Goal: Task Accomplishment & Management: Manage account settings

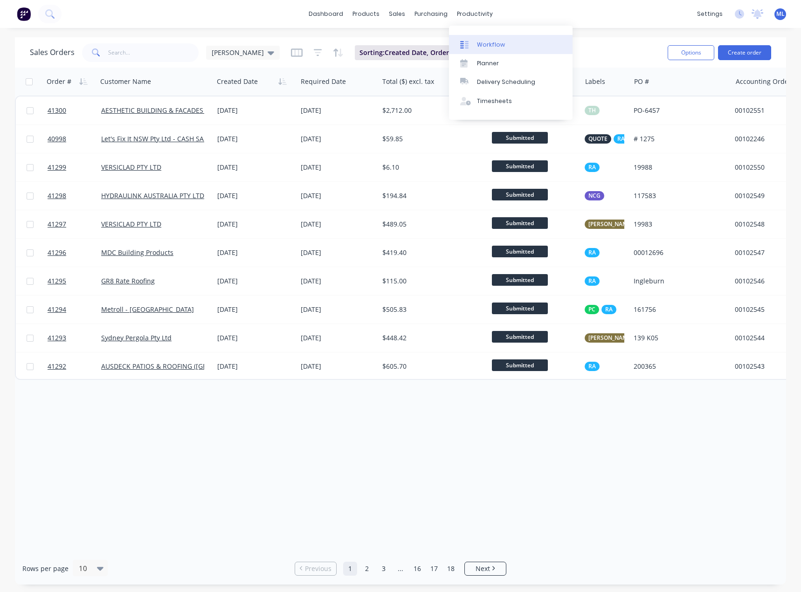
click at [501, 46] on div "Workflow" at bounding box center [491, 45] width 28 height 8
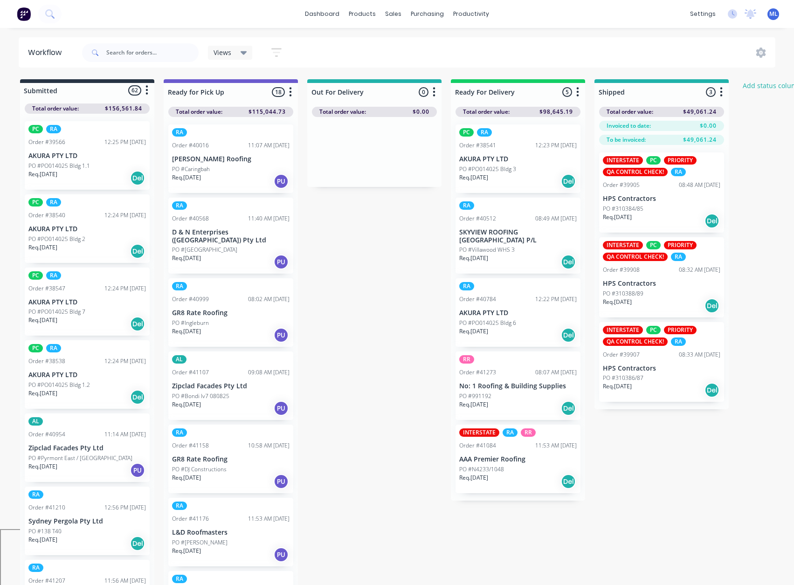
click at [234, 52] on div "Views" at bounding box center [231, 52] width 34 height 8
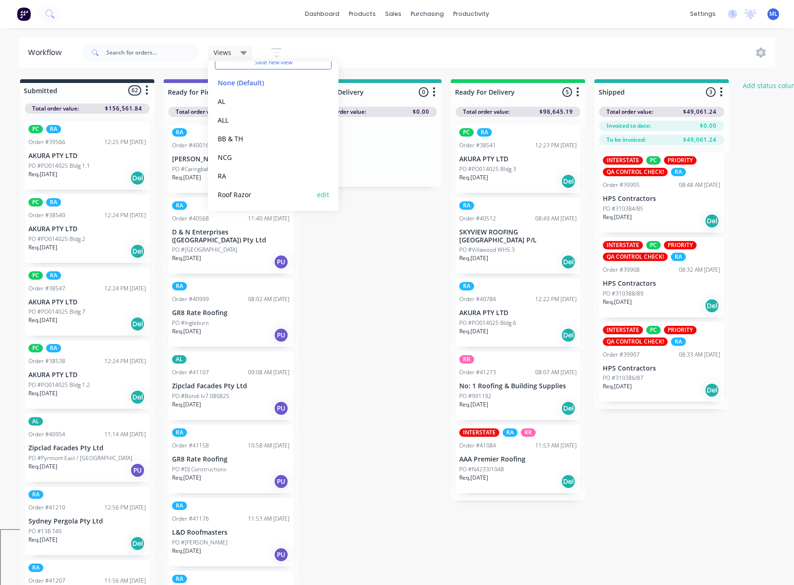
click at [241, 199] on button "Roof Razor" at bounding box center [264, 194] width 99 height 11
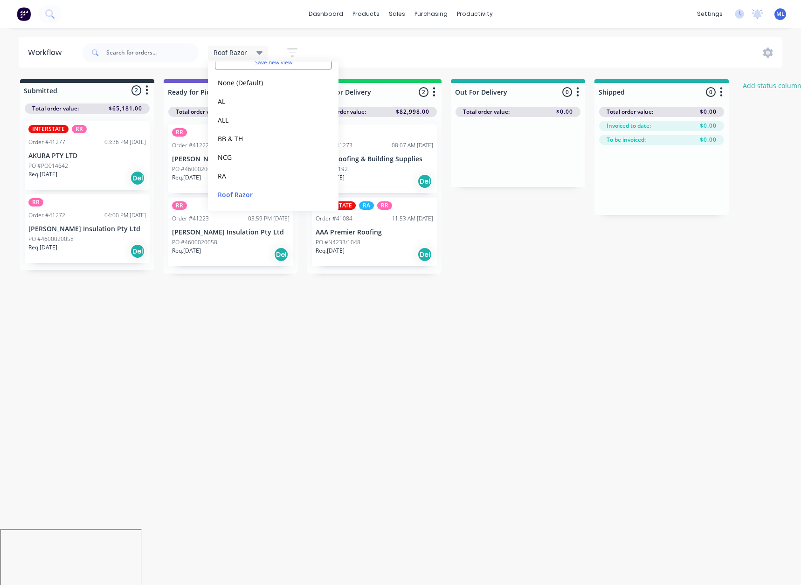
click at [235, 352] on div "Workflow Roof Razor Save new view None (Default) edit AL edit ALL edit BB & TH …" at bounding box center [400, 301] width 801 height 529
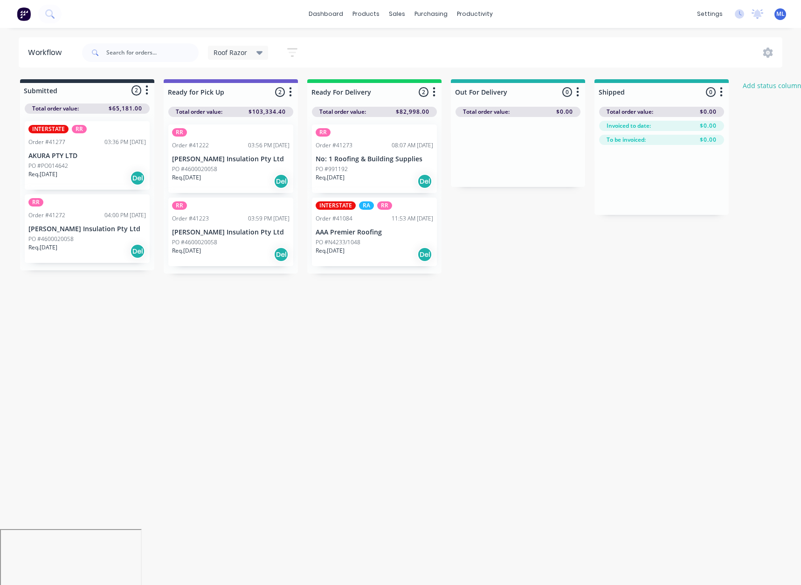
click at [393, 253] on div "Req. [DATE] Del" at bounding box center [374, 255] width 117 height 16
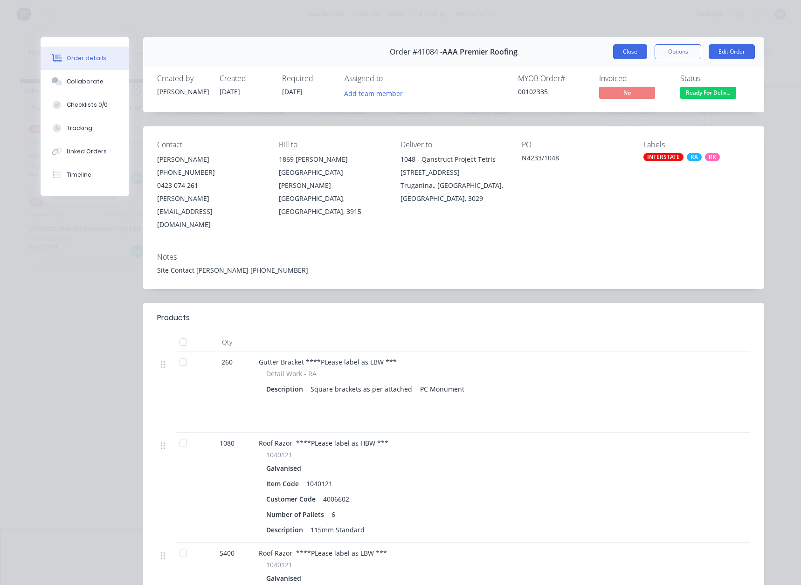
click at [630, 51] on button "Close" at bounding box center [630, 51] width 34 height 15
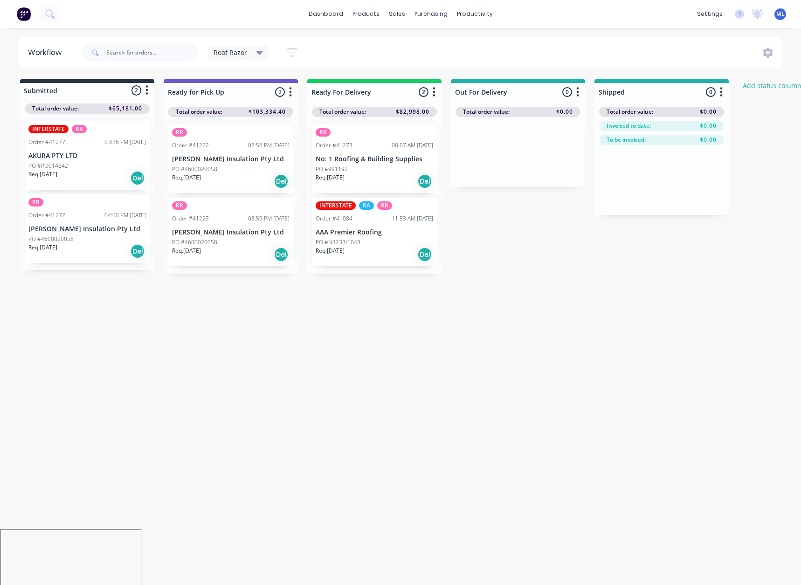
click at [228, 55] on span "Roof Razor" at bounding box center [231, 53] width 34 height 10
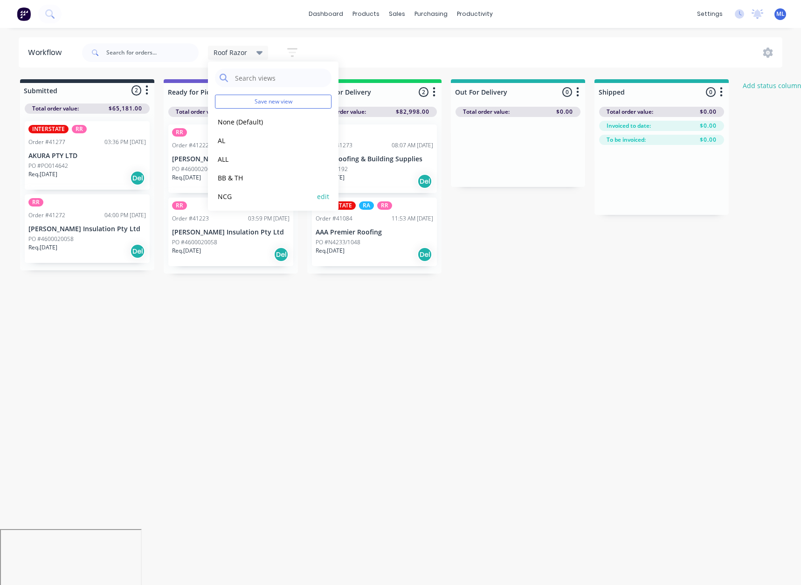
click at [238, 200] on button "NCG" at bounding box center [264, 196] width 99 height 11
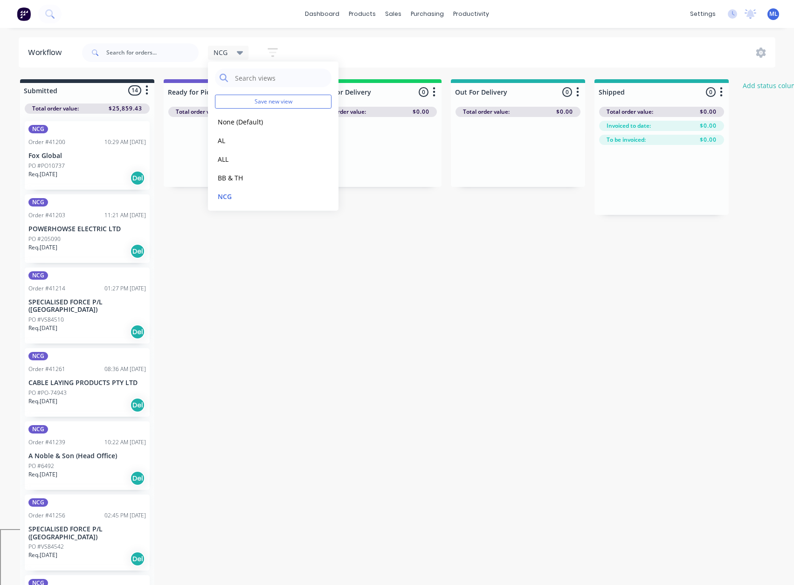
click at [318, 358] on div "Submitted 14 Status colour #273444 hex #273444 Save Cancel Summaries Total orde…" at bounding box center [500, 333] width 1014 height 508
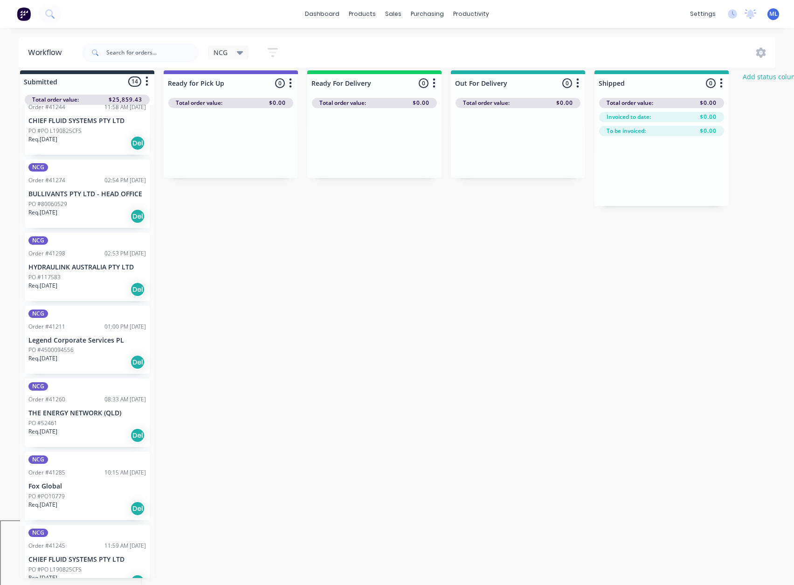
scroll to position [0, 0]
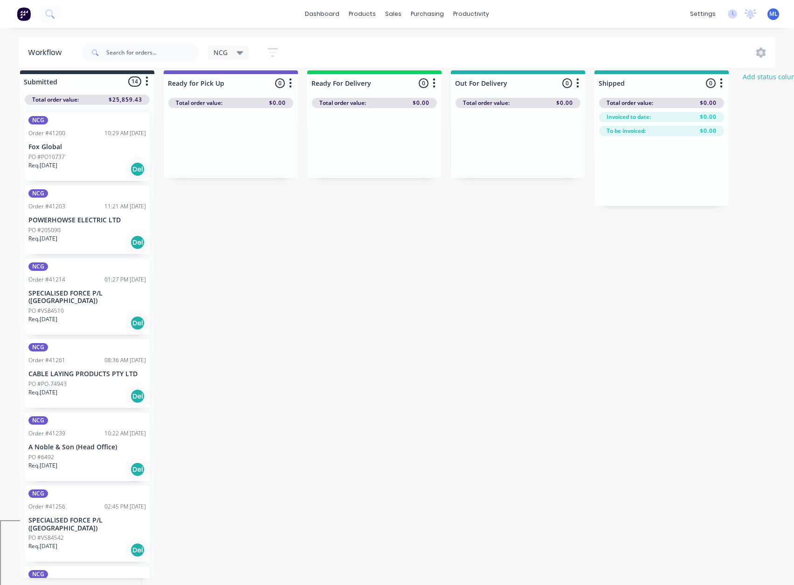
click at [225, 53] on span "NCG" at bounding box center [221, 53] width 14 height 10
click at [241, 171] on button "RA" at bounding box center [264, 176] width 99 height 11
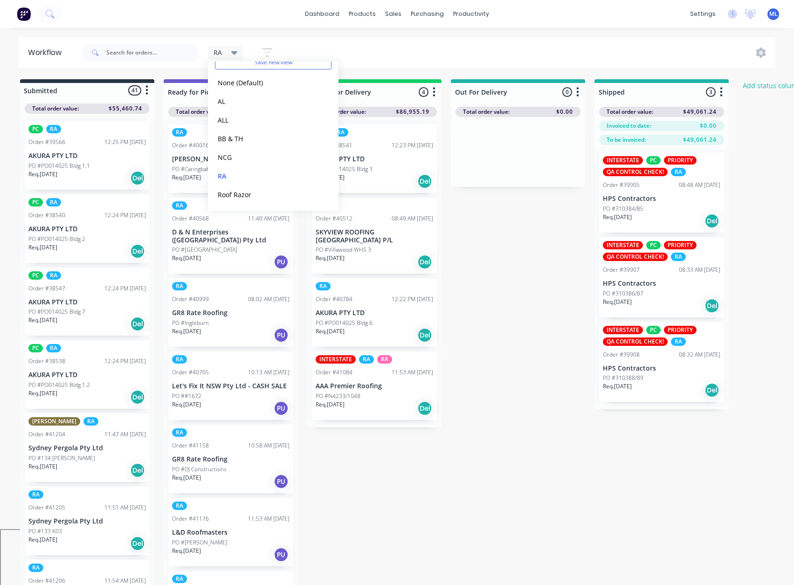
click at [508, 356] on div "Submitted 41 Status colour #273444 hex #273444 Save Cancel Summaries Total orde…" at bounding box center [500, 334] width 1014 height 511
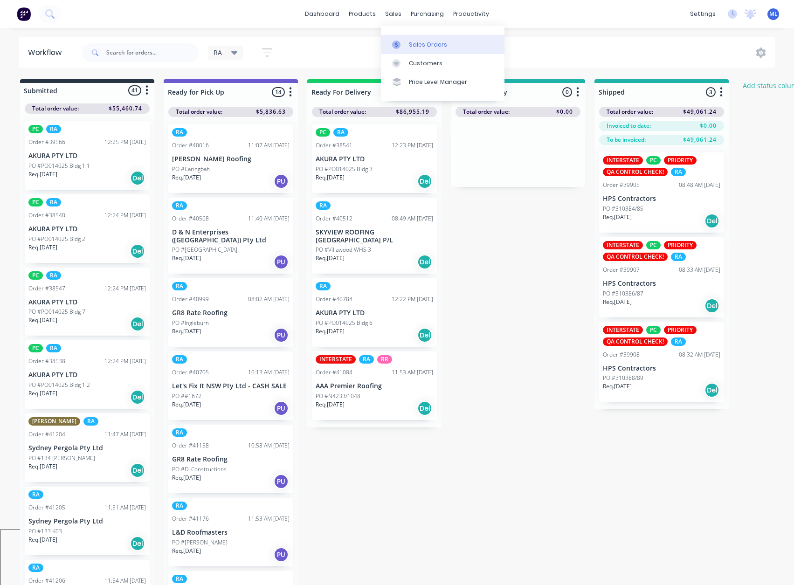
click at [427, 41] on div "Sales Orders" at bounding box center [428, 45] width 38 height 8
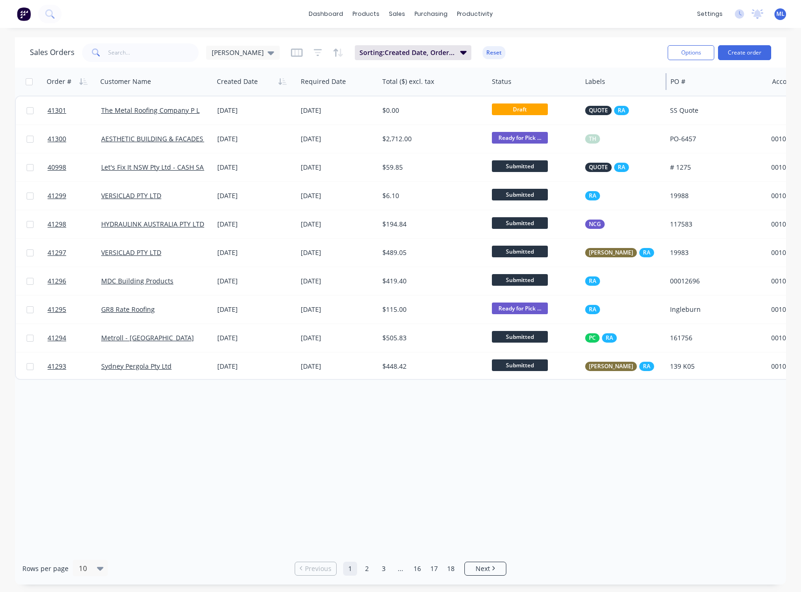
drag, startPoint x: 629, startPoint y: 81, endPoint x: 666, endPoint y: 79, distance: 36.4
click at [666, 79] on div at bounding box center [665, 81] width 1 height 17
drag, startPoint x: 487, startPoint y: 83, endPoint x: 451, endPoint y: 87, distance: 35.7
click at [451, 87] on div "Total ($) excl. tax" at bounding box center [434, 82] width 110 height 28
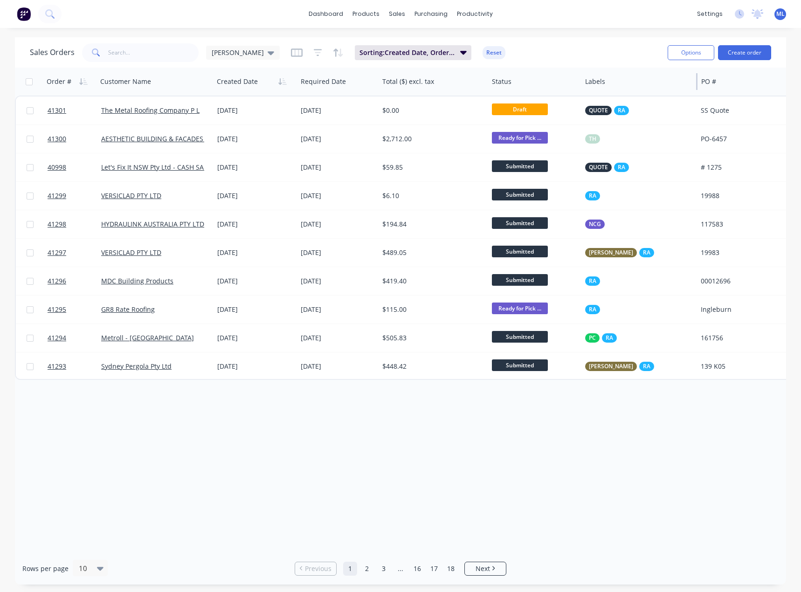
drag, startPoint x: 666, startPoint y: 83, endPoint x: 697, endPoint y: 87, distance: 31.1
click at [697, 87] on div at bounding box center [696, 81] width 1 height 17
click at [239, 57] on div "[PERSON_NAME]" at bounding box center [243, 53] width 74 height 14
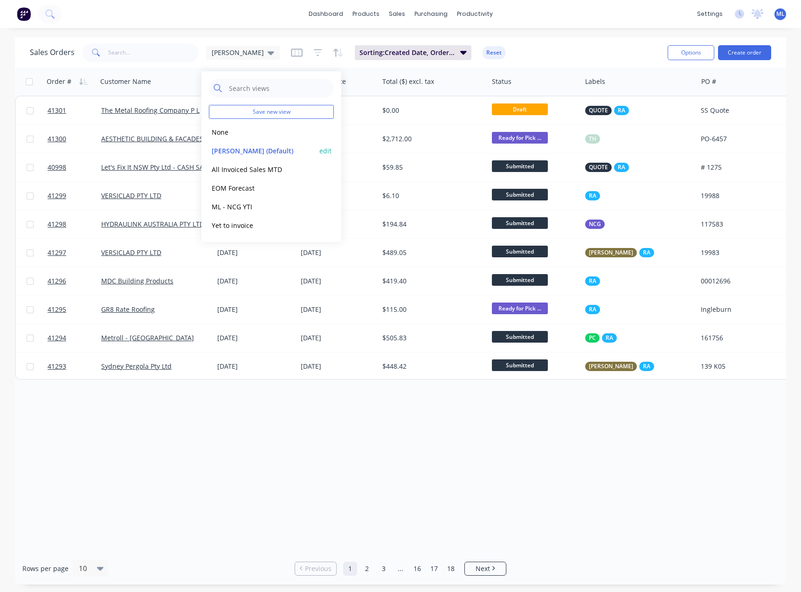
click at [261, 149] on button "[PERSON_NAME] (Default)" at bounding box center [262, 150] width 106 height 11
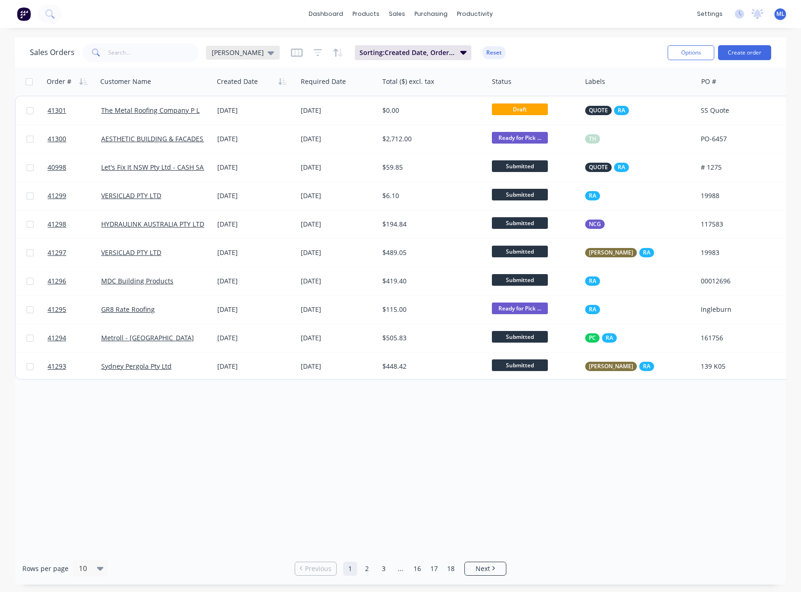
click at [235, 59] on div "[PERSON_NAME]" at bounding box center [243, 53] width 74 height 14
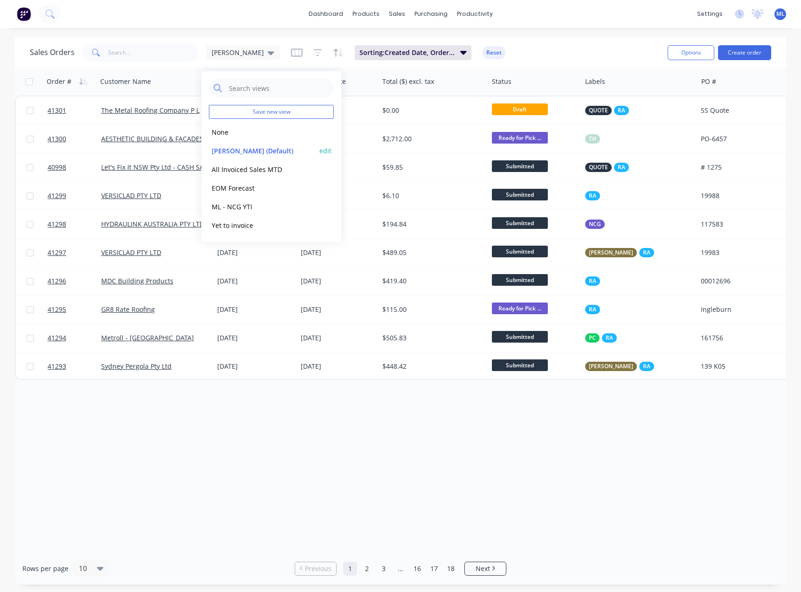
click at [323, 150] on button "edit" at bounding box center [325, 151] width 12 height 10
click at [382, 126] on button "Update" at bounding box center [391, 129] width 62 height 15
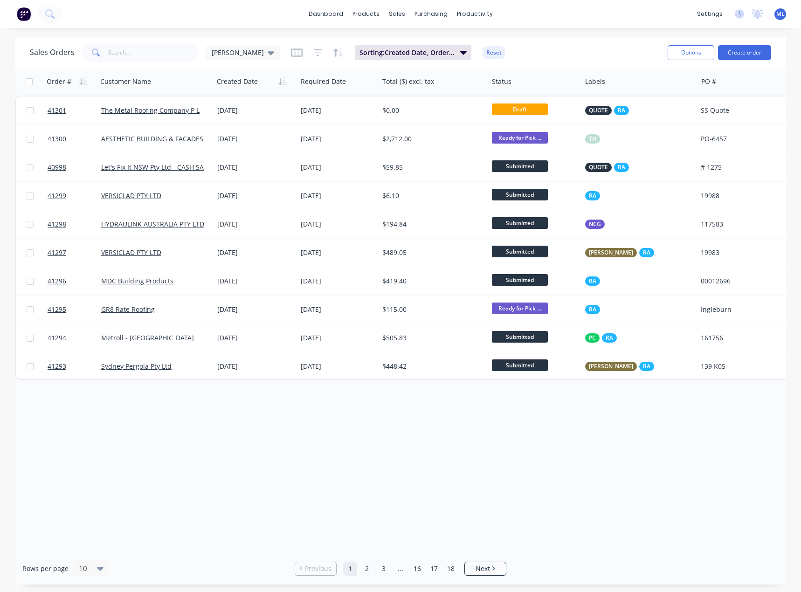
click at [432, 423] on div "Order # Customer Name Created Date Required Date Total ($) excl. tax Status Lab…" at bounding box center [400, 310] width 771 height 485
